Goal: Transaction & Acquisition: Download file/media

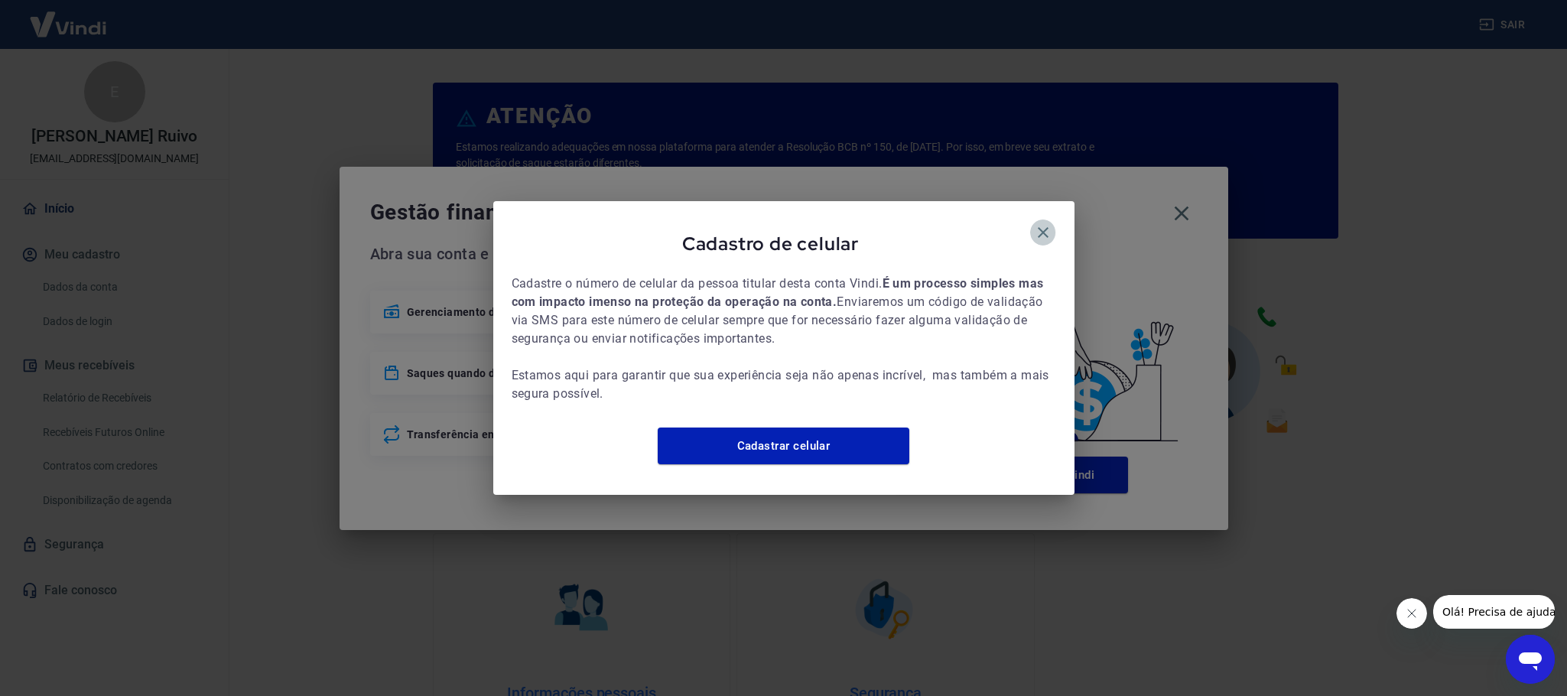
click at [1035, 223] on icon "button" at bounding box center [1043, 232] width 18 height 18
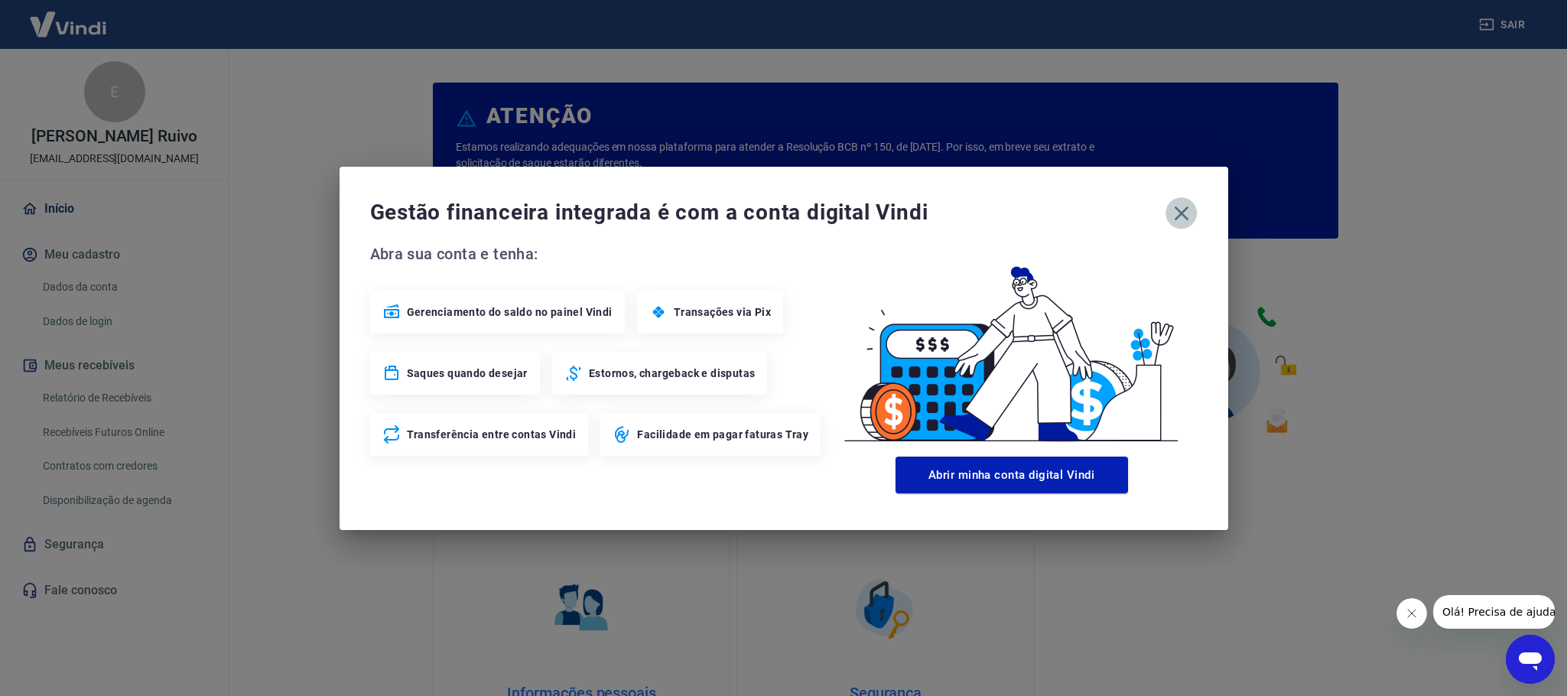
click at [1188, 220] on icon "button" at bounding box center [1181, 213] width 24 height 24
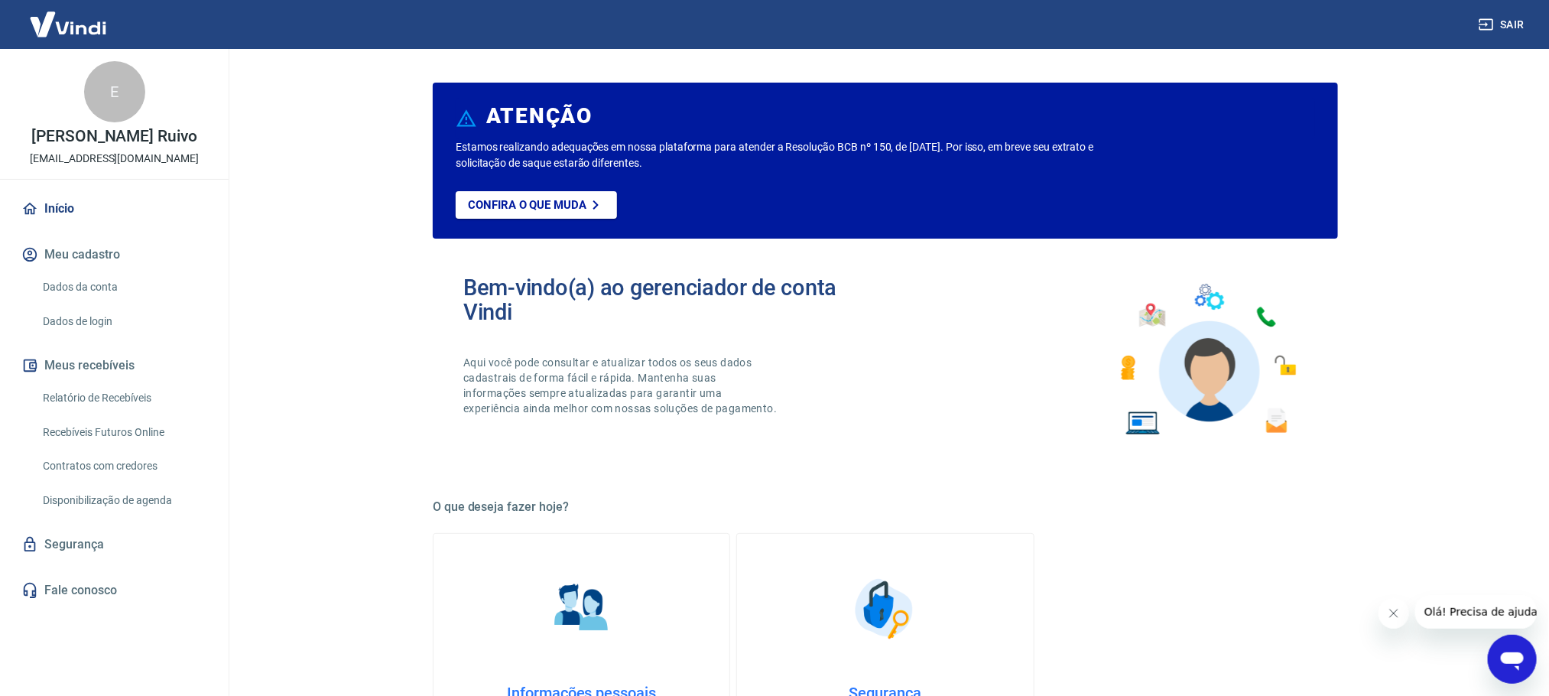
scroll to position [115, 0]
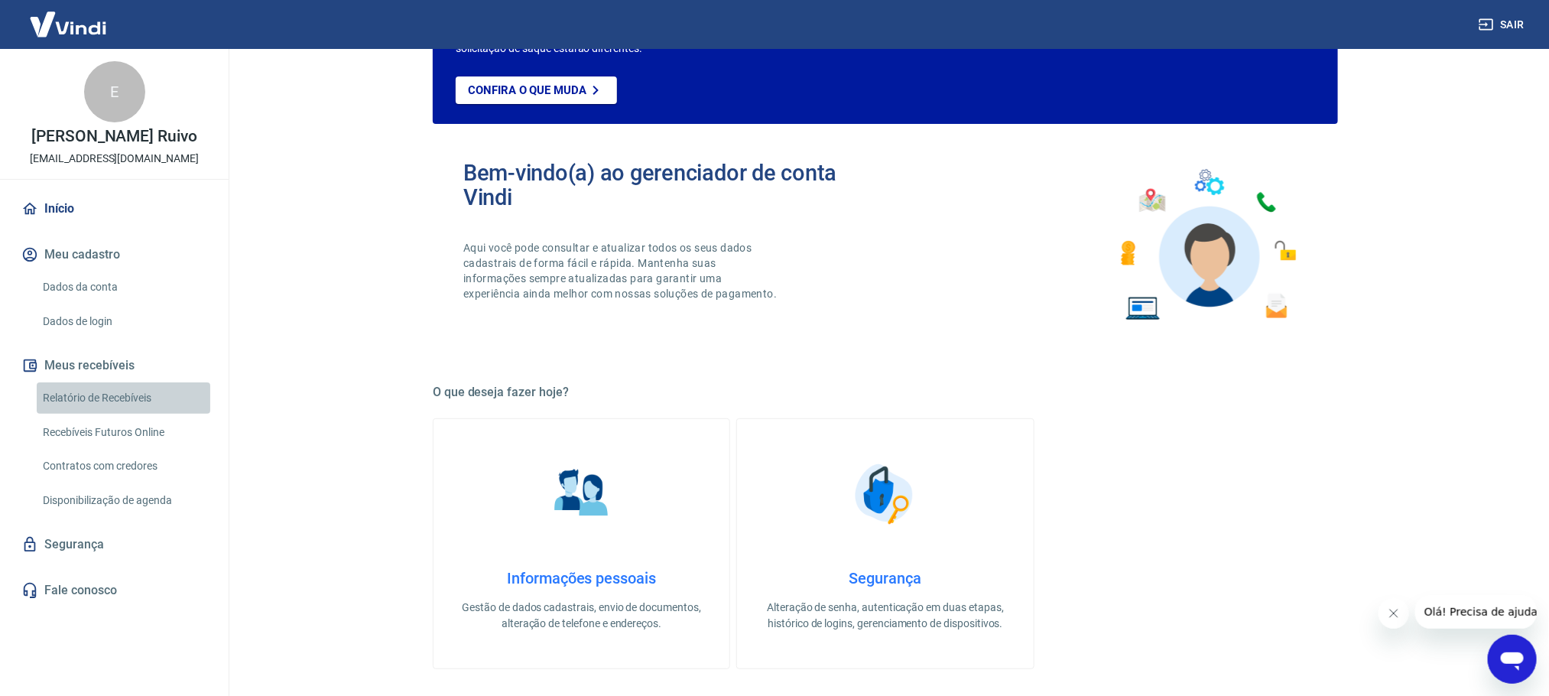
click at [78, 390] on link "Relatório de Recebíveis" at bounding box center [124, 397] width 174 height 31
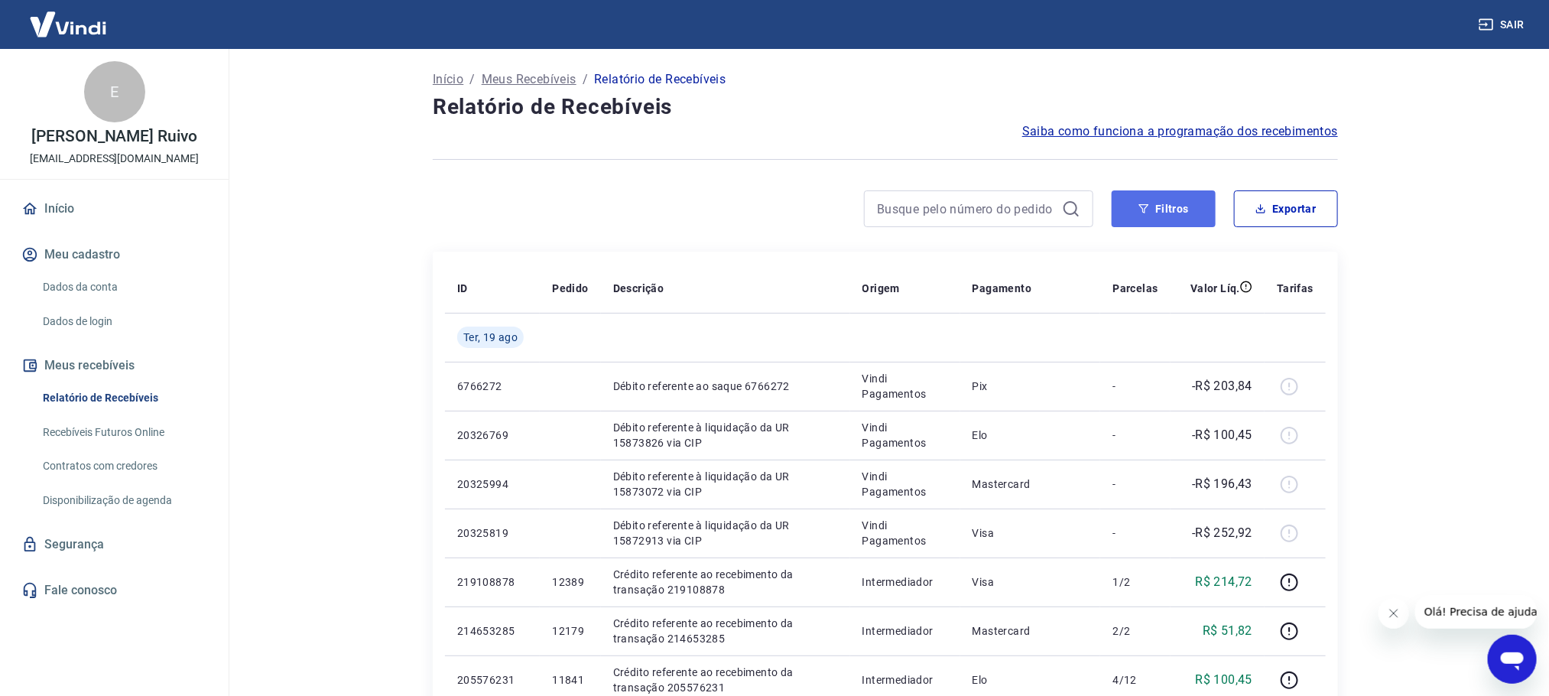
click at [1185, 205] on button "Filtros" at bounding box center [1164, 208] width 104 height 37
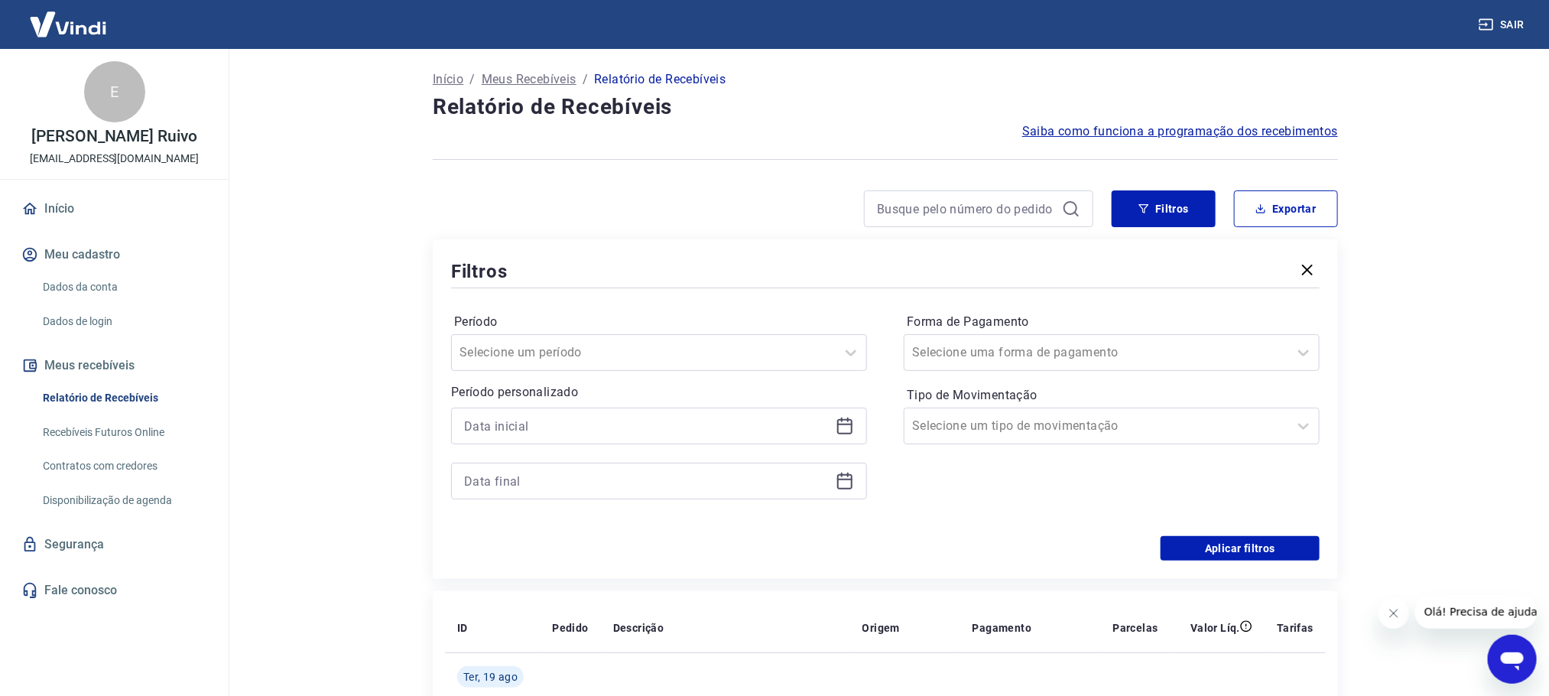
click at [843, 429] on icon at bounding box center [845, 426] width 18 height 18
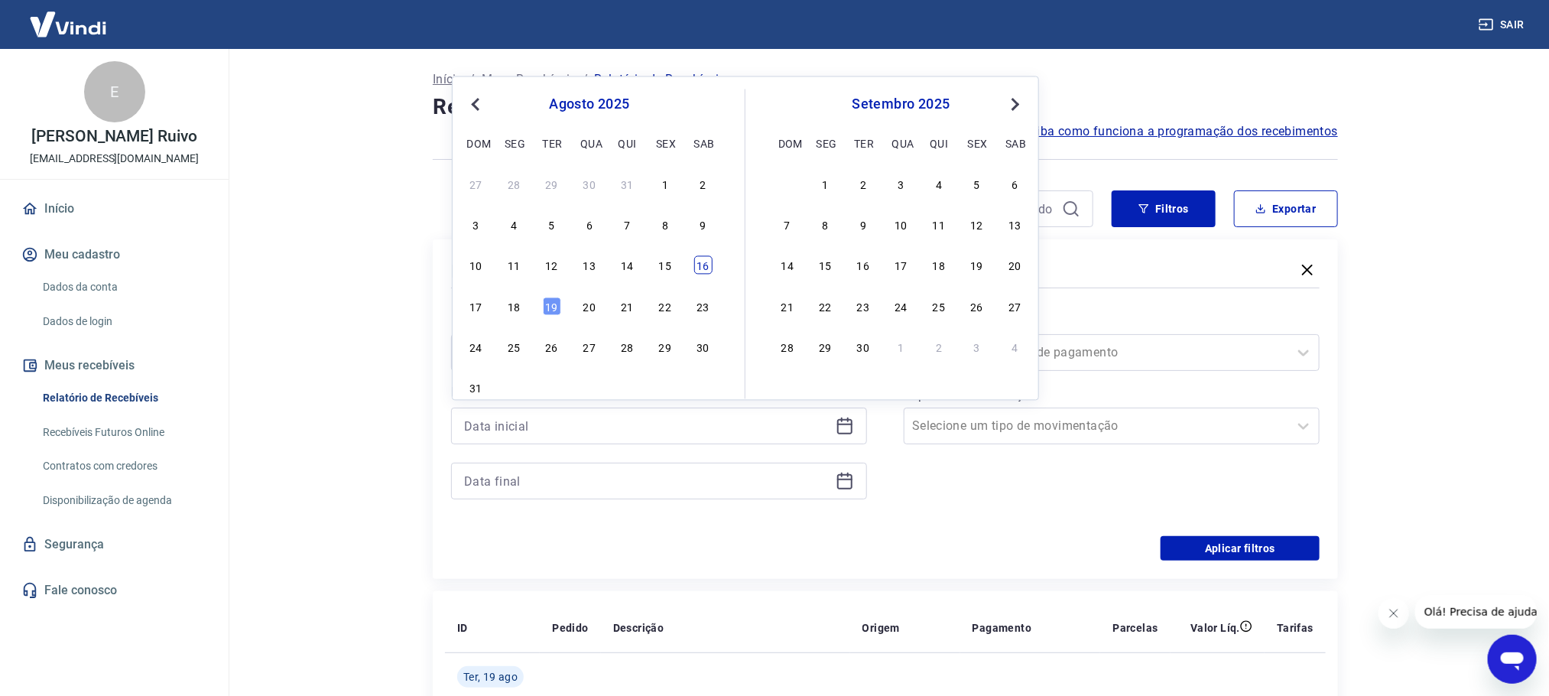
click at [694, 267] on div "16" at bounding box center [703, 265] width 18 height 18
type input "[DATE]"
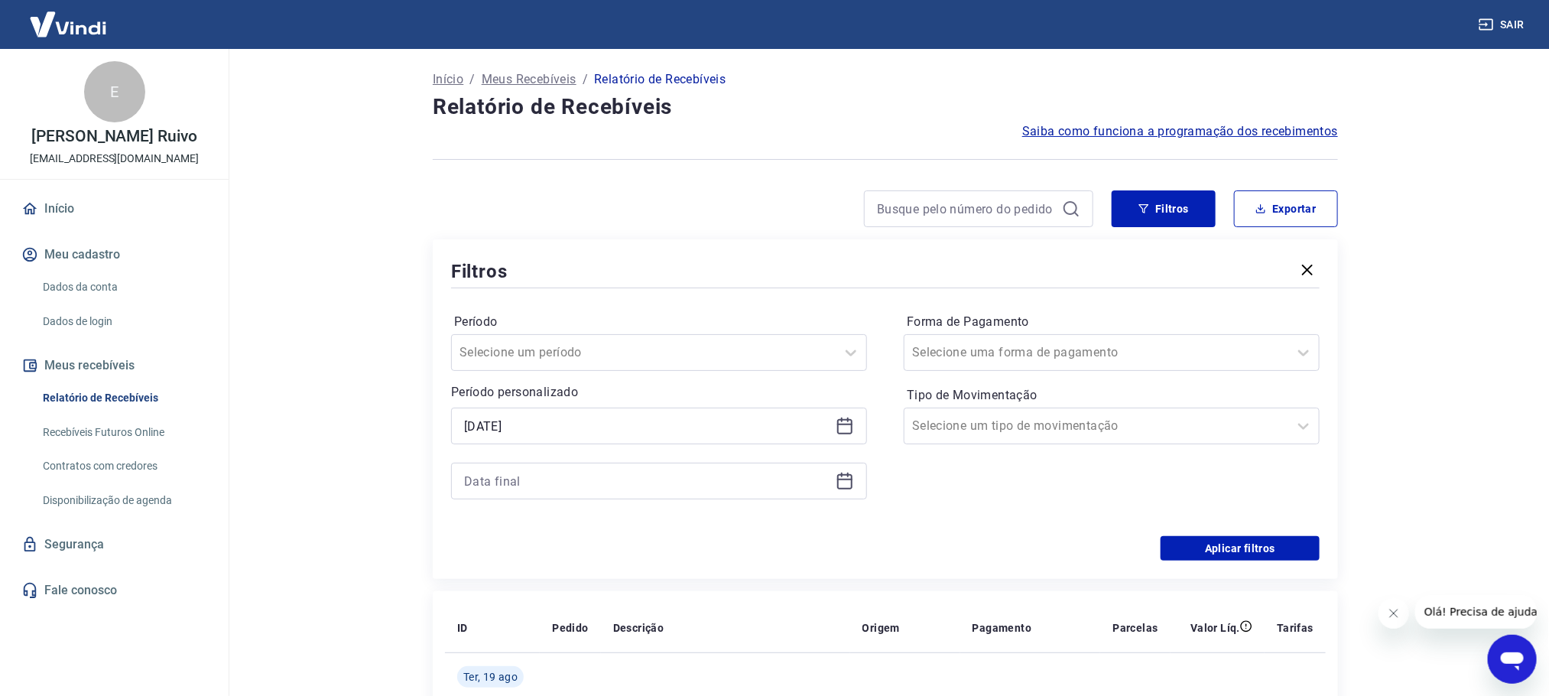
click at [847, 480] on icon at bounding box center [844, 480] width 15 height 2
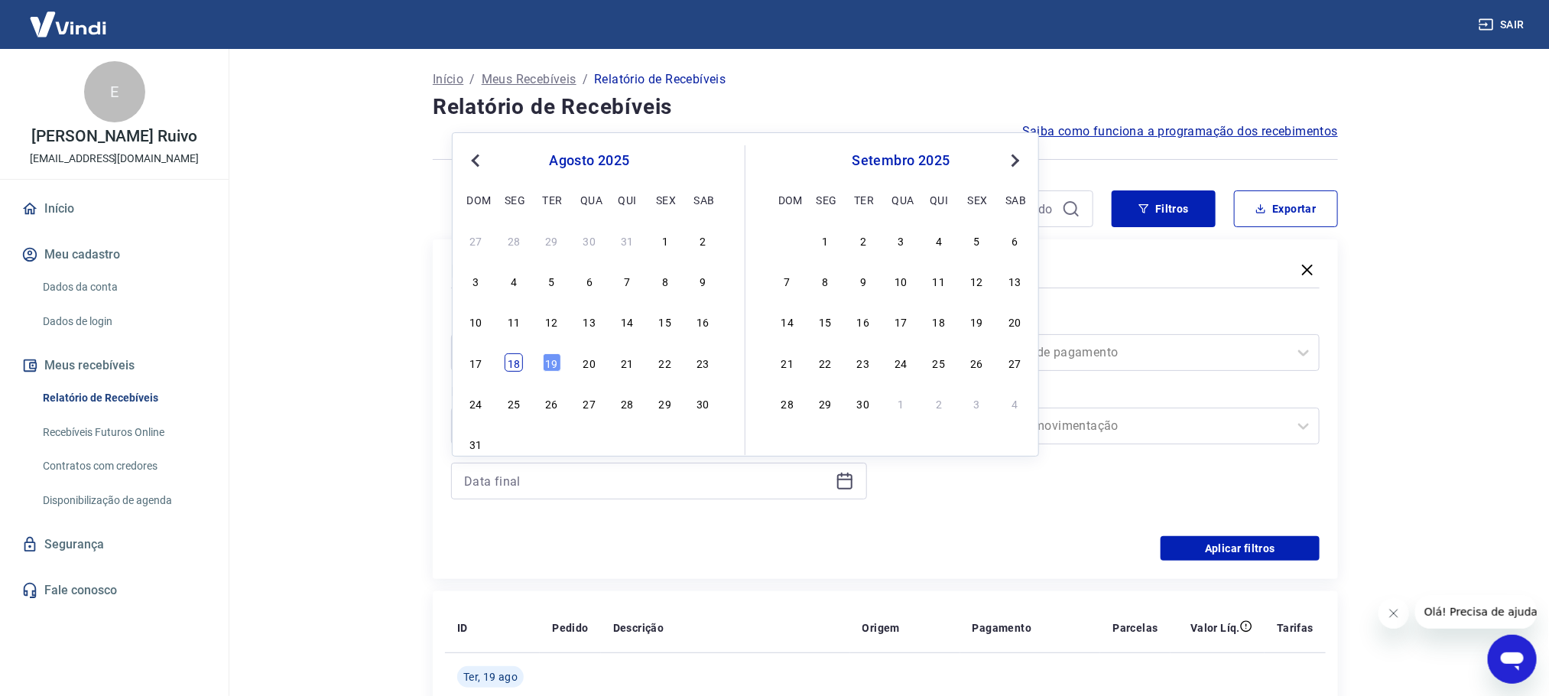
click at [522, 361] on div "18" at bounding box center [514, 362] width 18 height 18
type input "[DATE]"
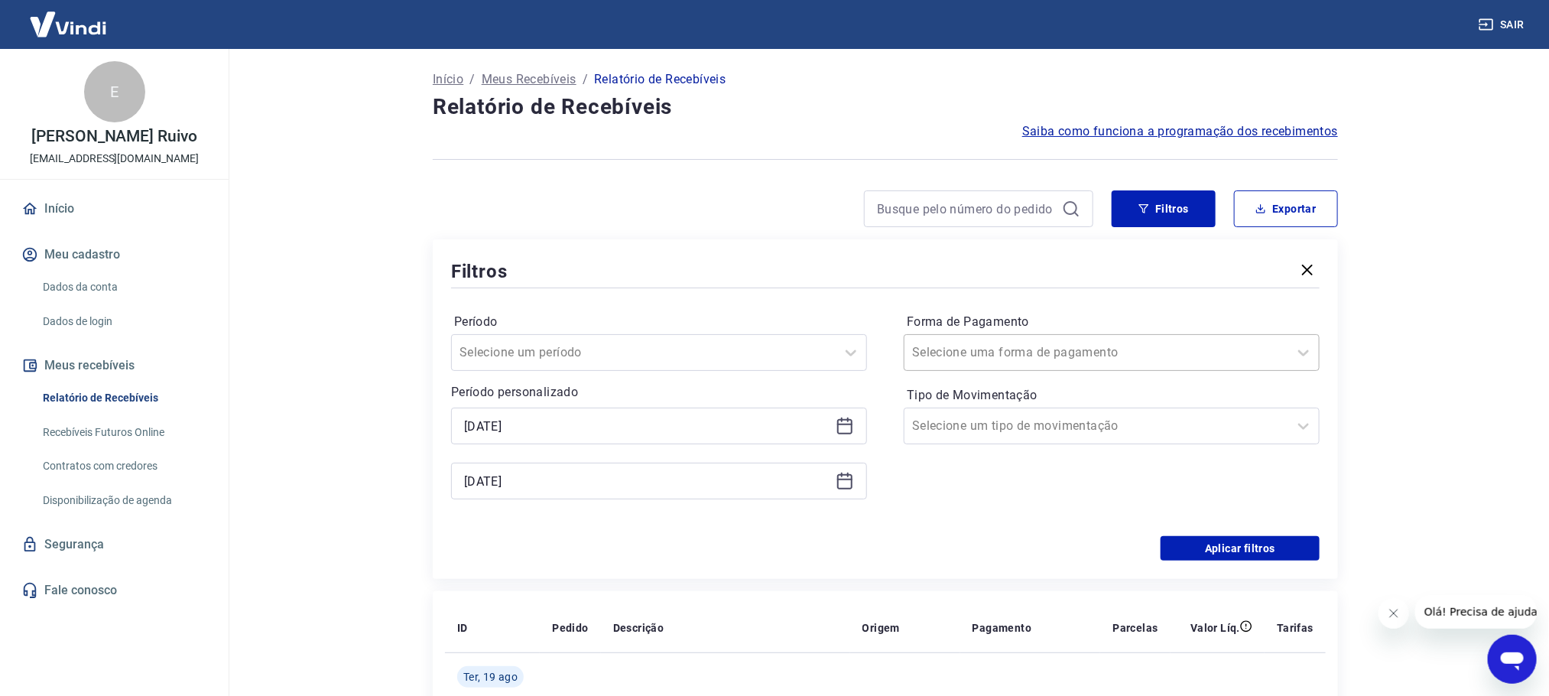
click at [980, 358] on input "Forma de Pagamento" at bounding box center [989, 352] width 154 height 18
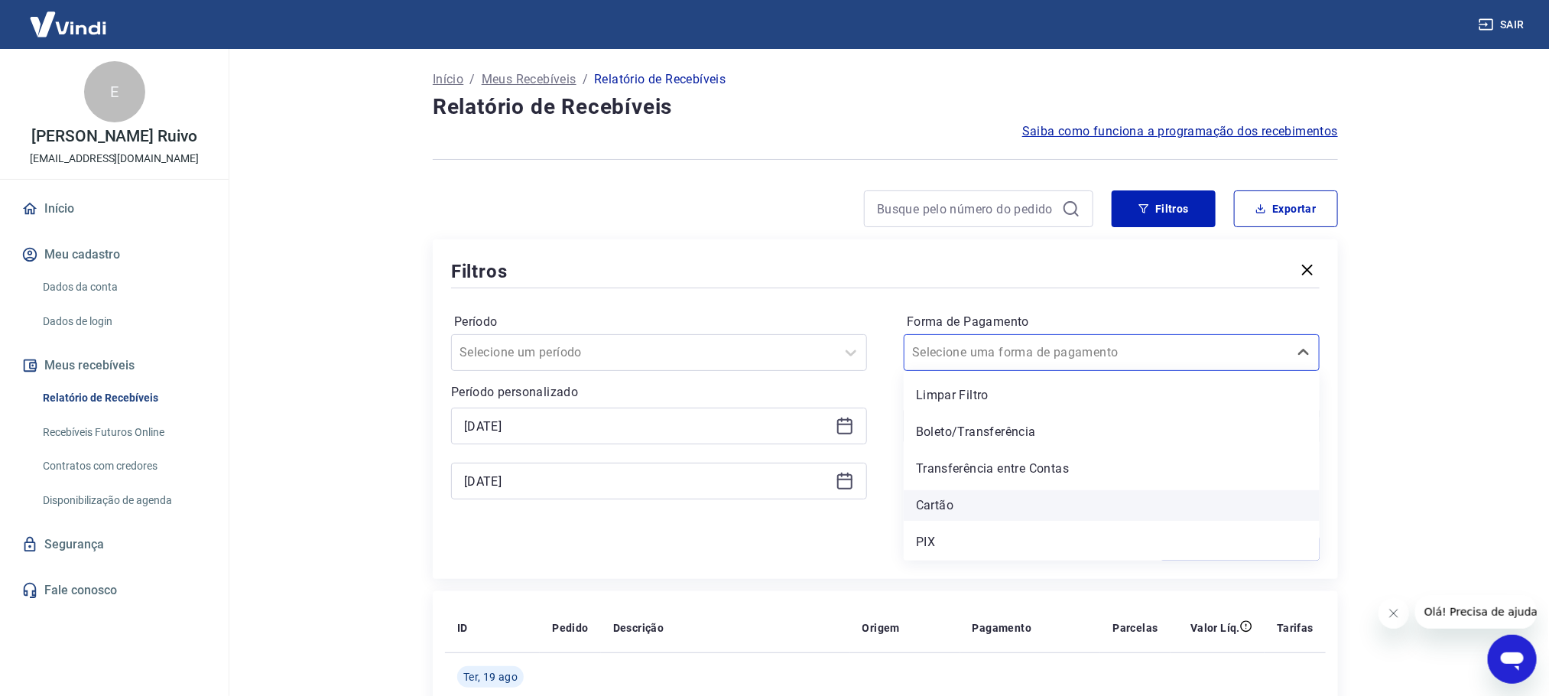
click at [948, 496] on div "Cartão" at bounding box center [1112, 505] width 416 height 31
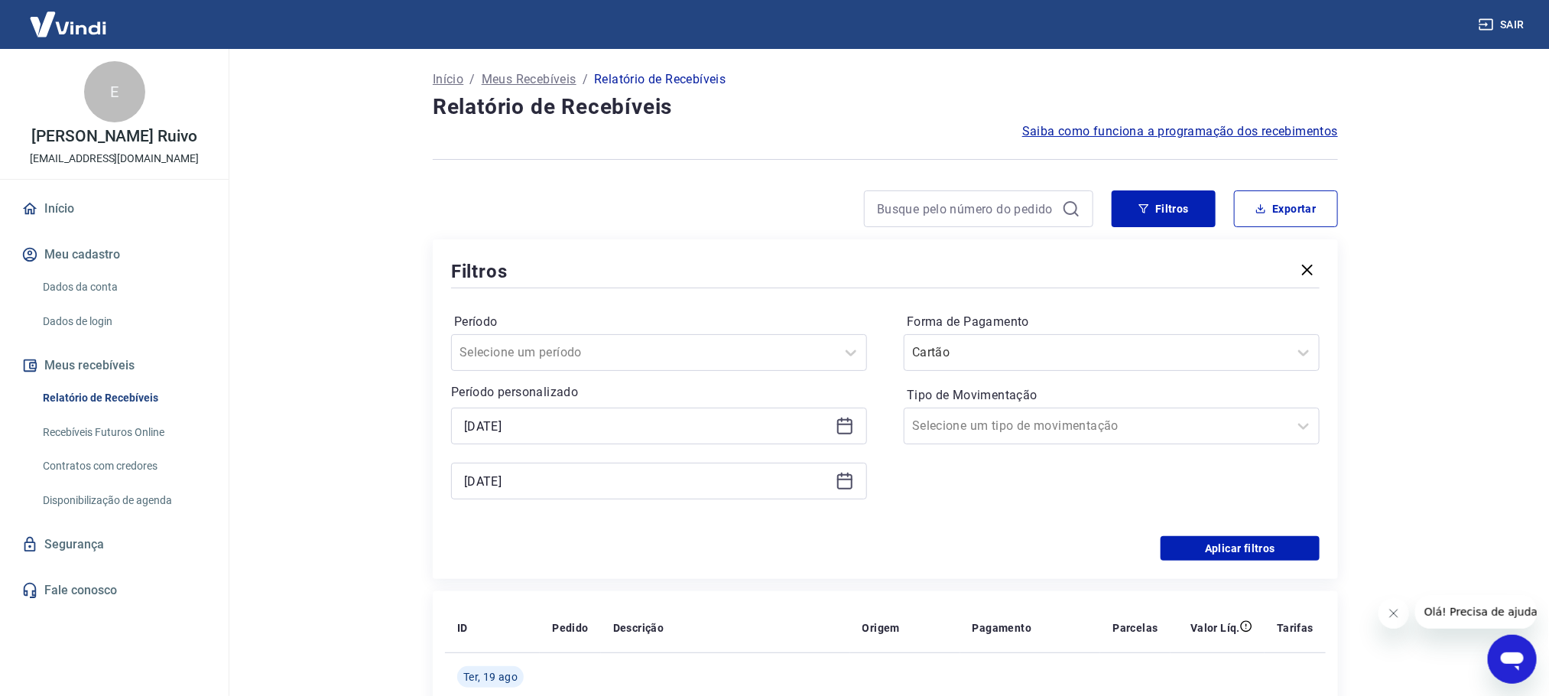
click at [1184, 535] on div "[PERSON_NAME] um período Período personalizado Selected date: [DATE] [DATE] Sel…" at bounding box center [885, 413] width 869 height 245
click at [1194, 546] on button "Aplicar filtros" at bounding box center [1240, 548] width 159 height 24
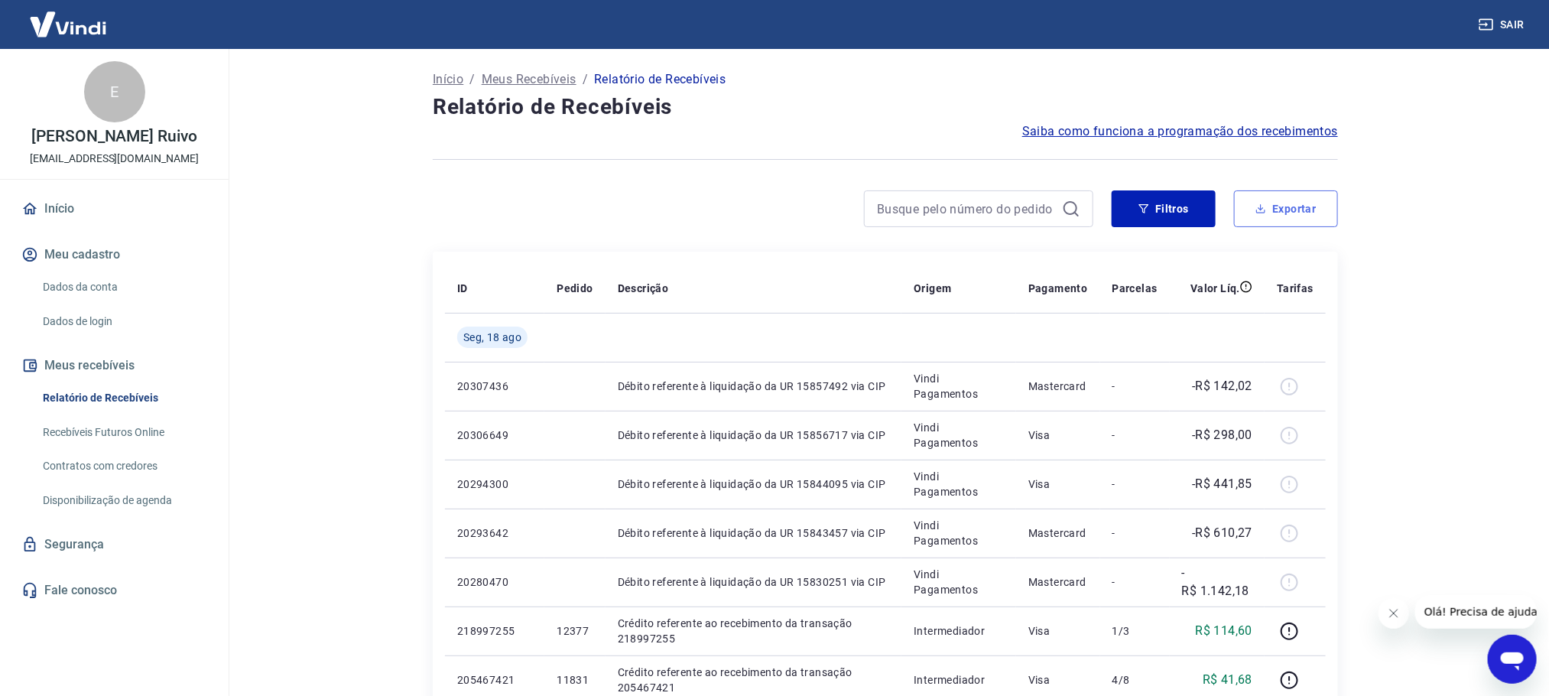
click at [1286, 220] on button "Exportar" at bounding box center [1286, 208] width 104 height 37
type input "[DATE]"
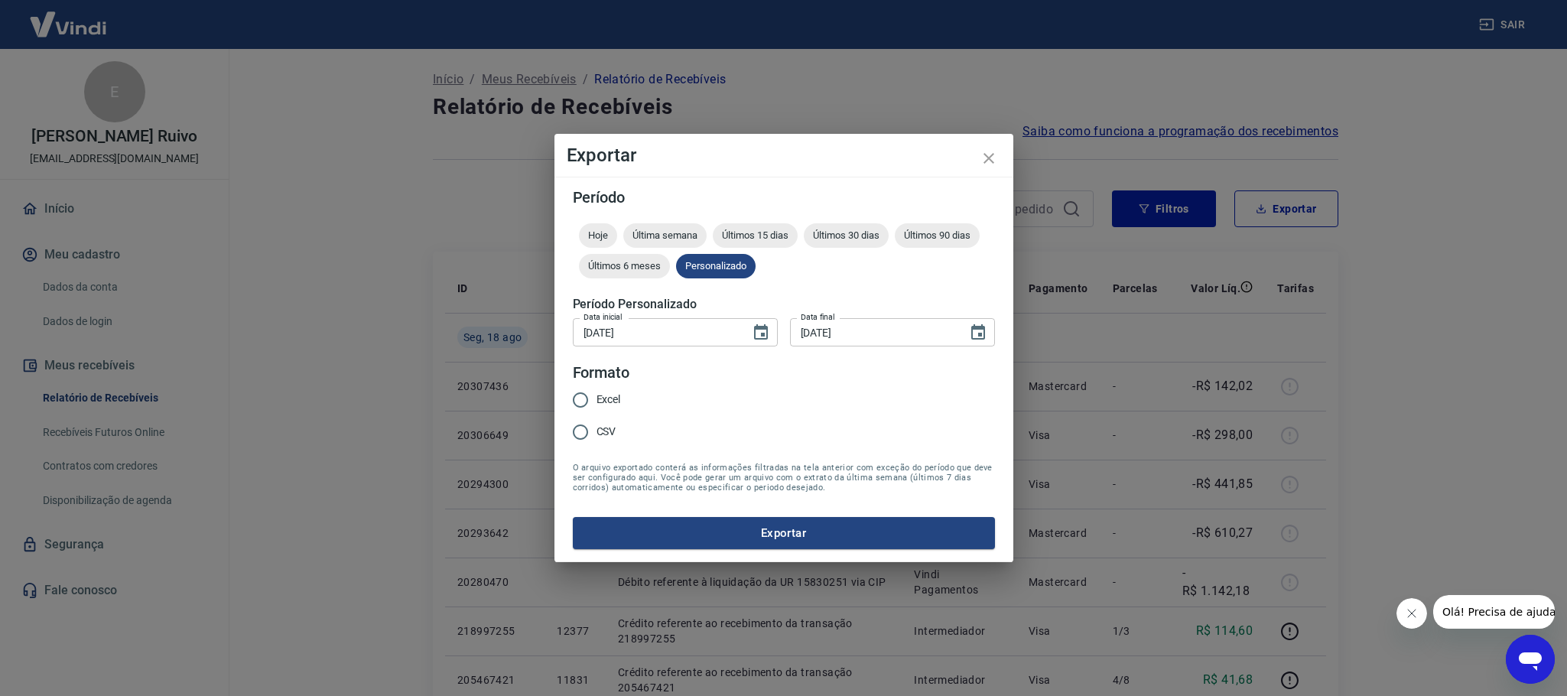
click at [629, 397] on div "Excel CSV" at bounding box center [603, 417] width 60 height 67
click at [613, 393] on span "Excel" at bounding box center [608, 400] width 24 height 16
click at [596, 393] on input "Excel" at bounding box center [580, 400] width 32 height 32
radio input "true"
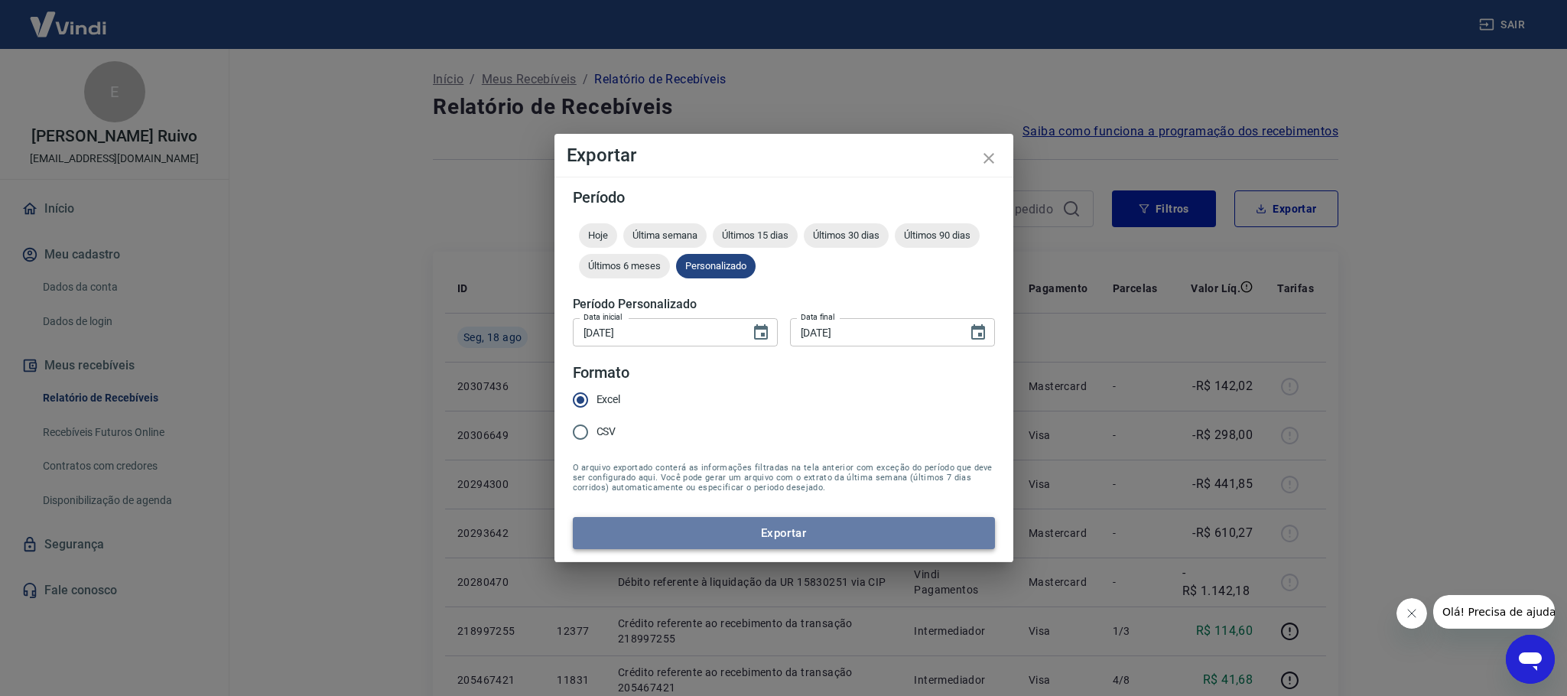
click at [677, 531] on button "Exportar" at bounding box center [784, 533] width 422 height 32
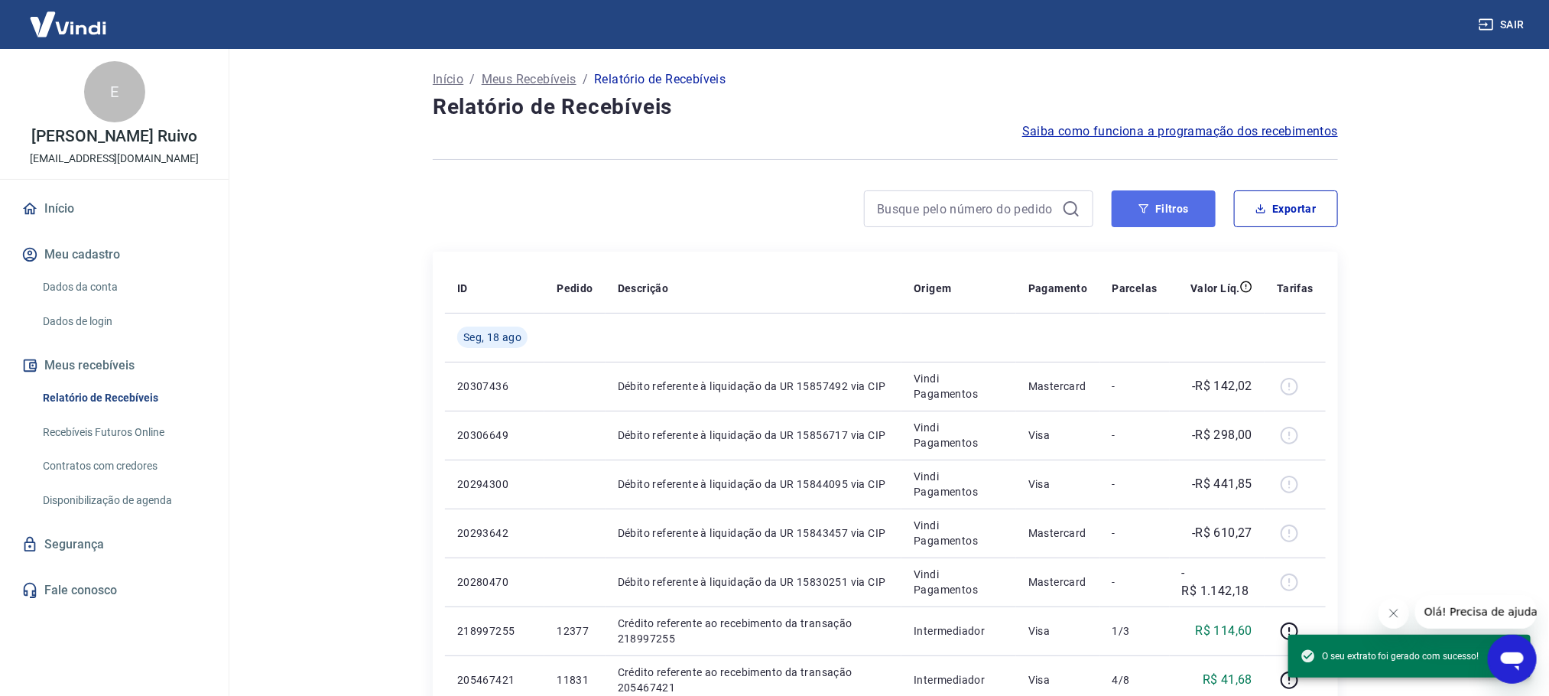
click at [1179, 216] on button "Filtros" at bounding box center [1164, 208] width 104 height 37
